Goal: Transaction & Acquisition: Subscribe to service/newsletter

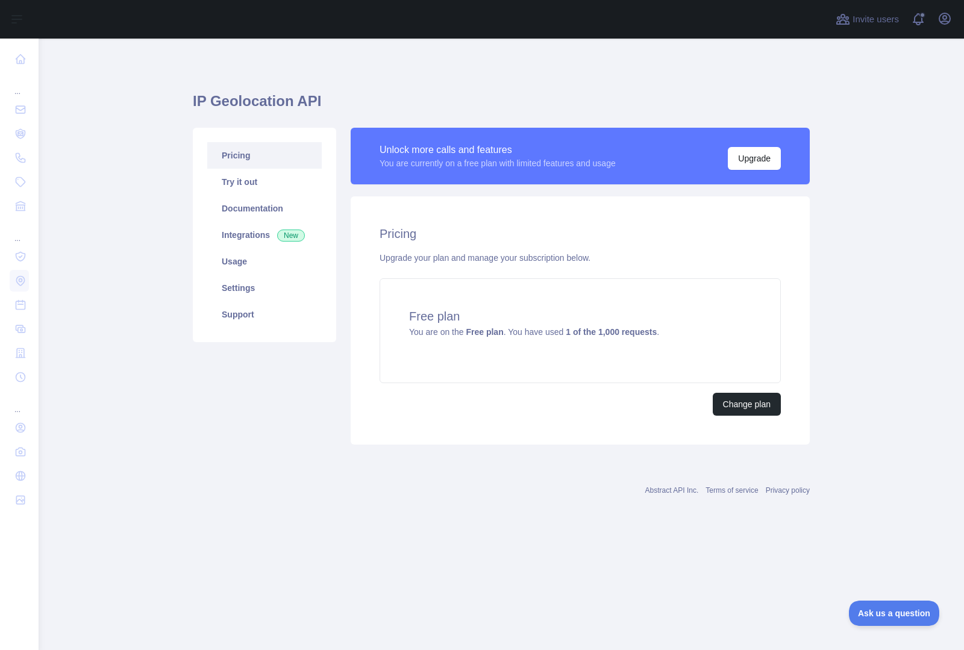
click at [133, 189] on main "IP Geolocation API Pricing Try it out Documentation Integrations New Usage Sett…" at bounding box center [502, 345] width 926 height 612
click at [250, 178] on link "Try it out" at bounding box center [264, 182] width 115 height 27
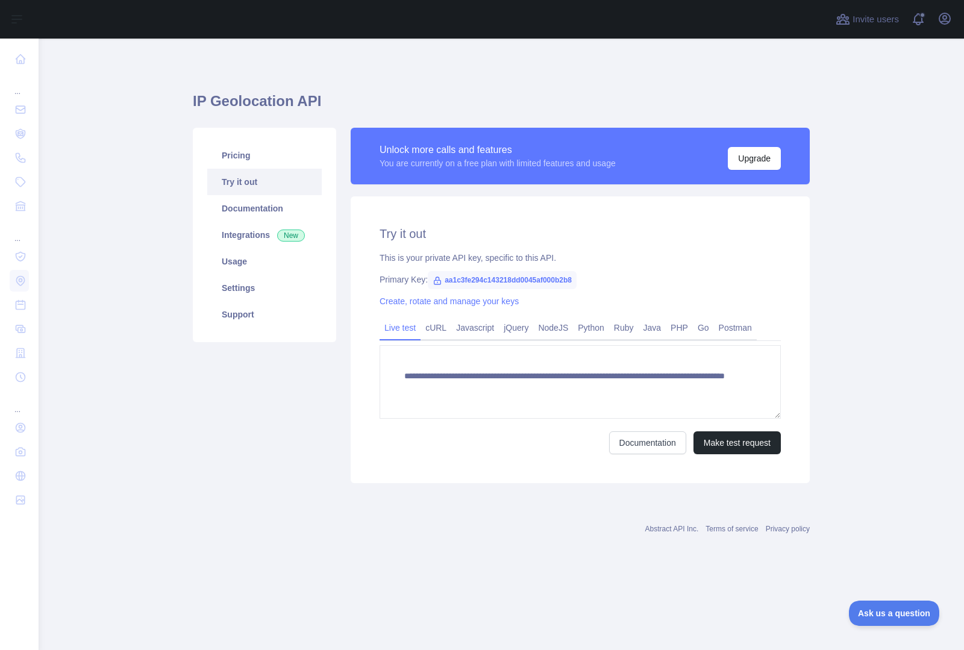
click at [309, 389] on div "Pricing Try it out Documentation Integrations New Usage Settings Support" at bounding box center [265, 306] width 158 height 356
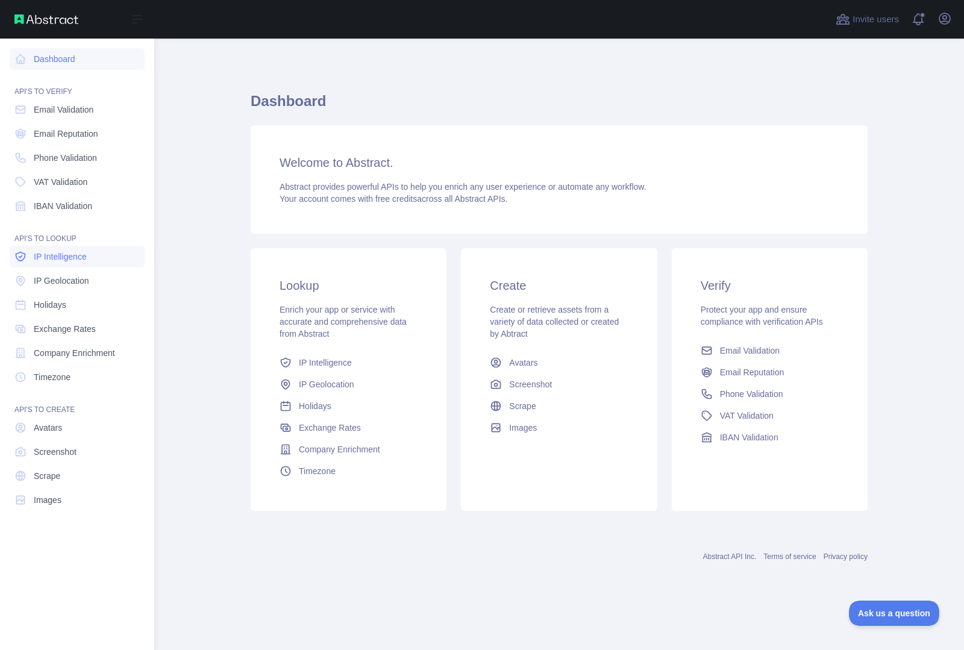
click at [57, 260] on span "IP Intelligence" at bounding box center [60, 257] width 53 height 12
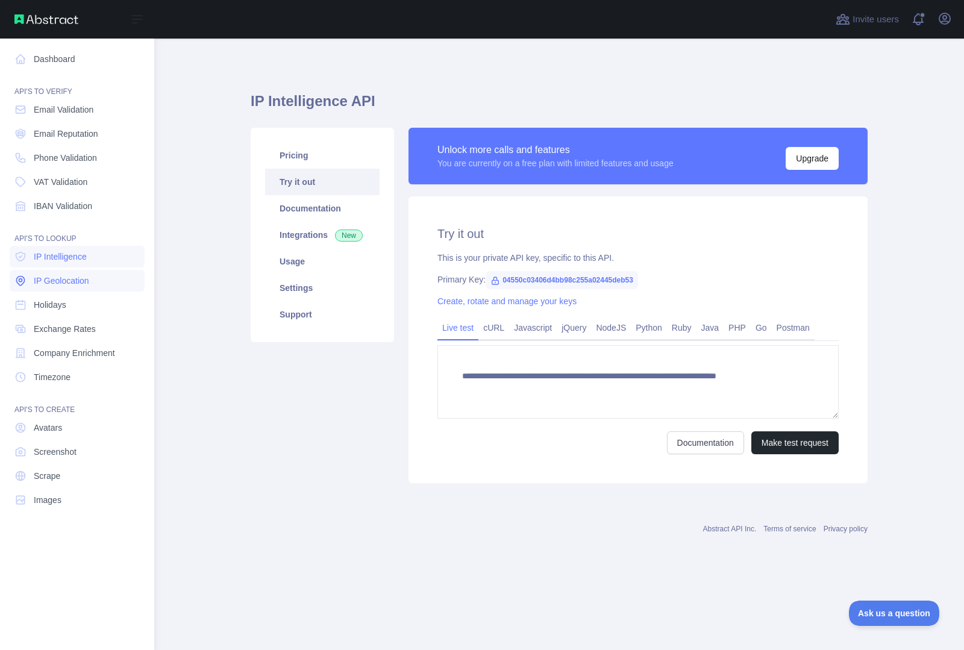
type textarea "**********"
click at [57, 274] on link "IP Geolocation" at bounding box center [77, 281] width 135 height 22
click at [58, 278] on span "IP Geolocation" at bounding box center [61, 281] width 55 height 12
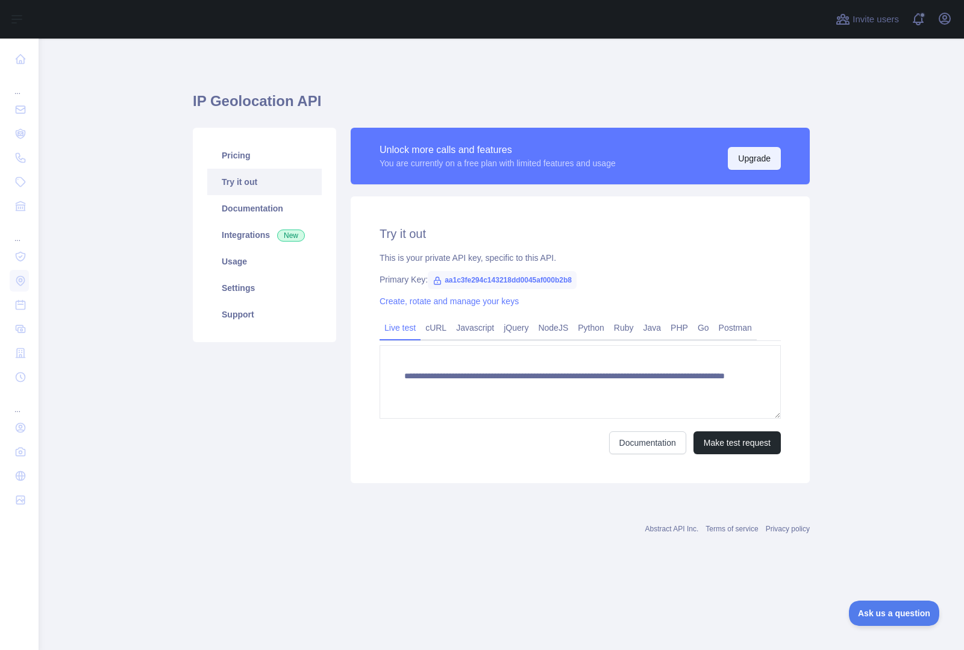
click at [758, 155] on button "Upgrade" at bounding box center [754, 158] width 53 height 23
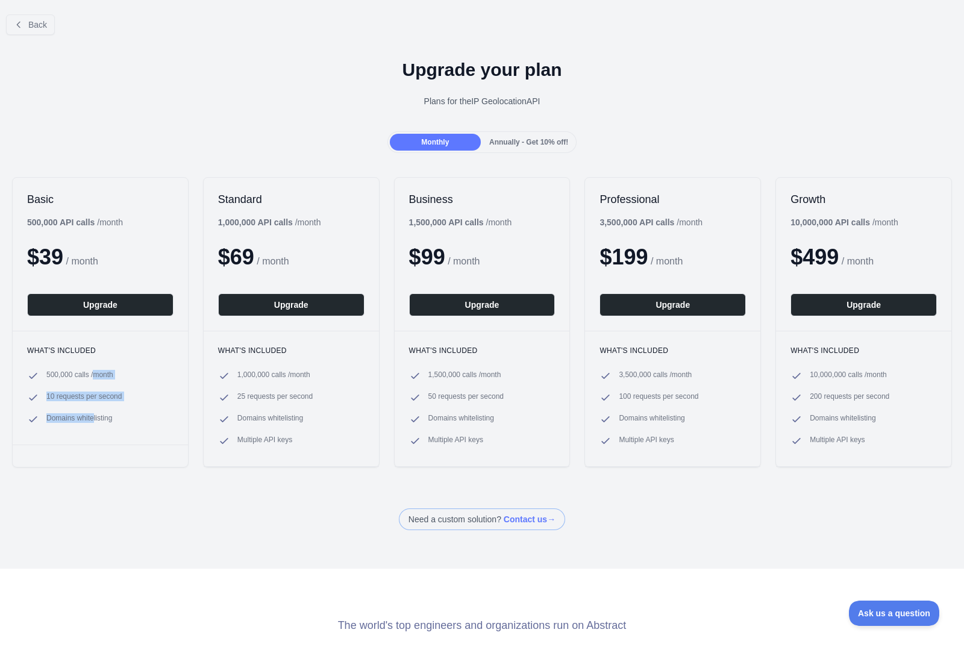
drag, startPoint x: 98, startPoint y: 377, endPoint x: 95, endPoint y: 413, distance: 36.9
click at [95, 413] on ul "500,000 calls / month 10 requests per second Domains whitelisting" at bounding box center [100, 397] width 146 height 55
click at [95, 413] on span "Domains whitelisting" at bounding box center [79, 419] width 66 height 12
click at [510, 142] on span "Annually - Get 10% off!" at bounding box center [528, 142] width 79 height 8
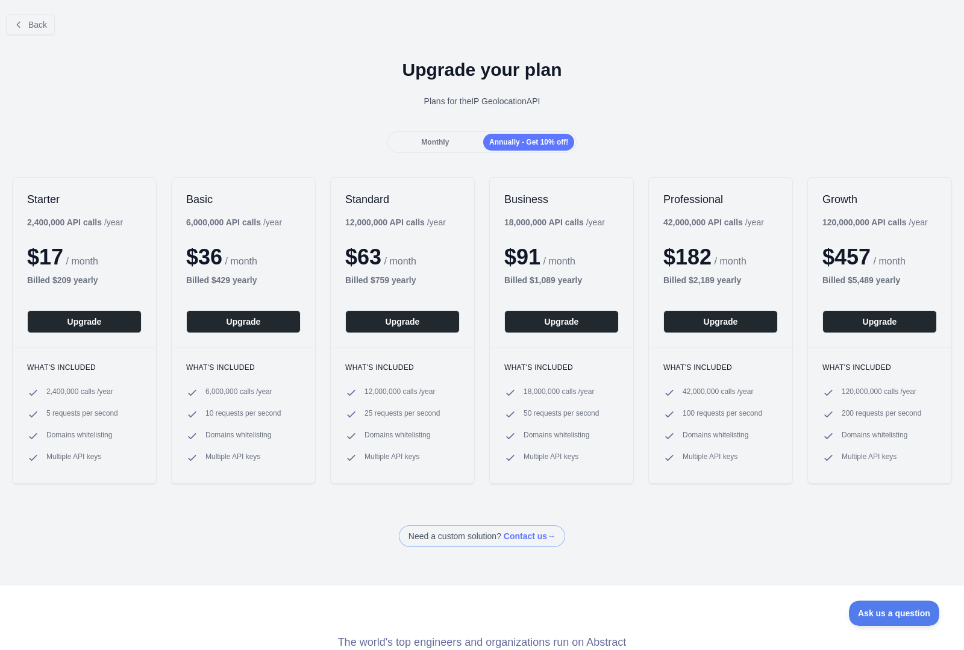
click at [439, 139] on span "Monthly" at bounding box center [435, 142] width 28 height 8
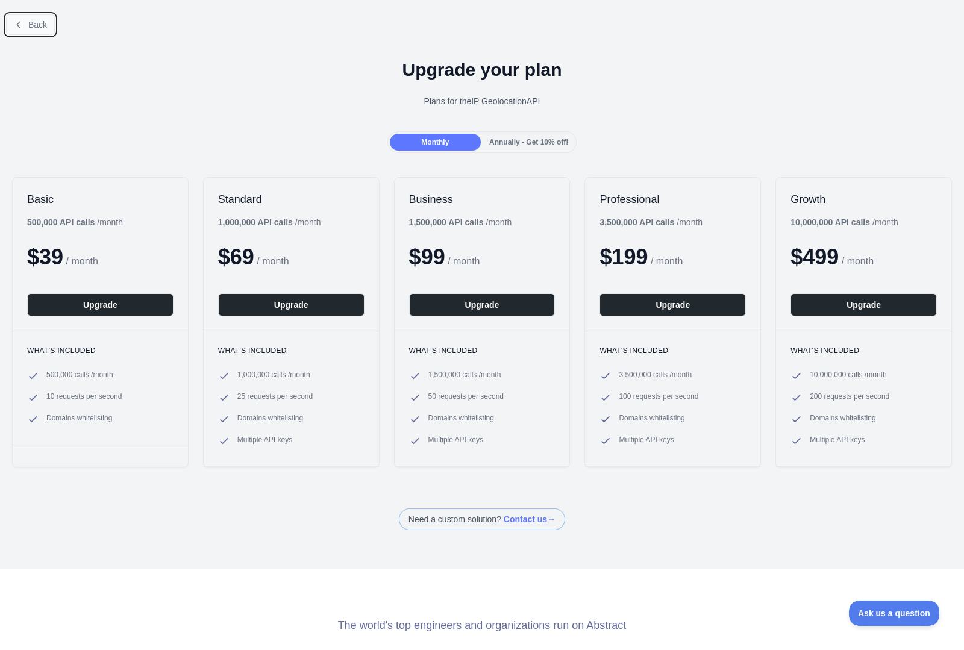
click at [36, 29] on span "Back" at bounding box center [37, 25] width 19 height 10
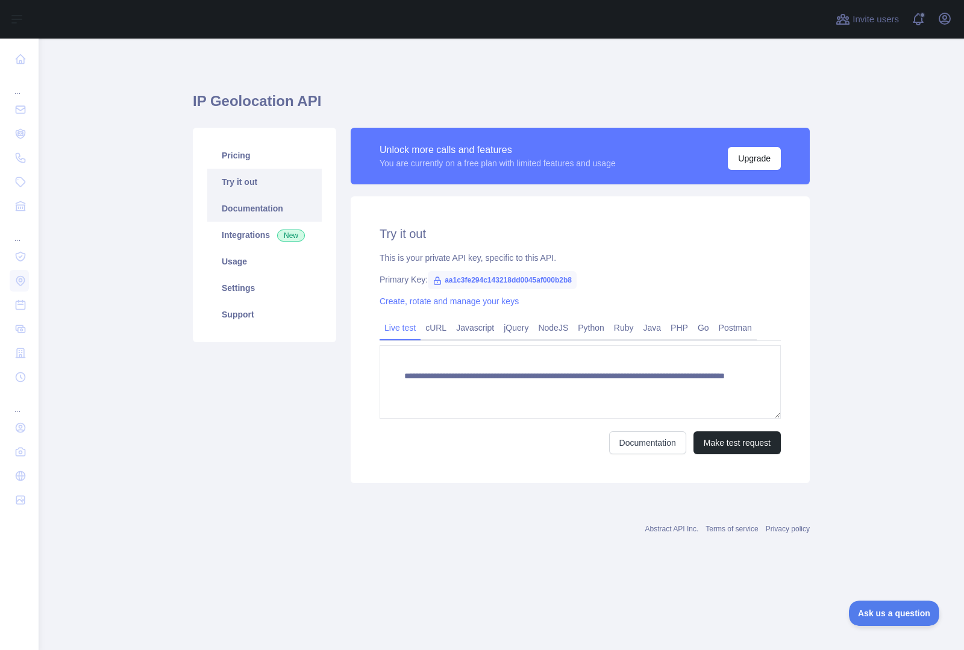
click at [257, 210] on link "Documentation" at bounding box center [264, 208] width 115 height 27
